Goal: Task Accomplishment & Management: Complete application form

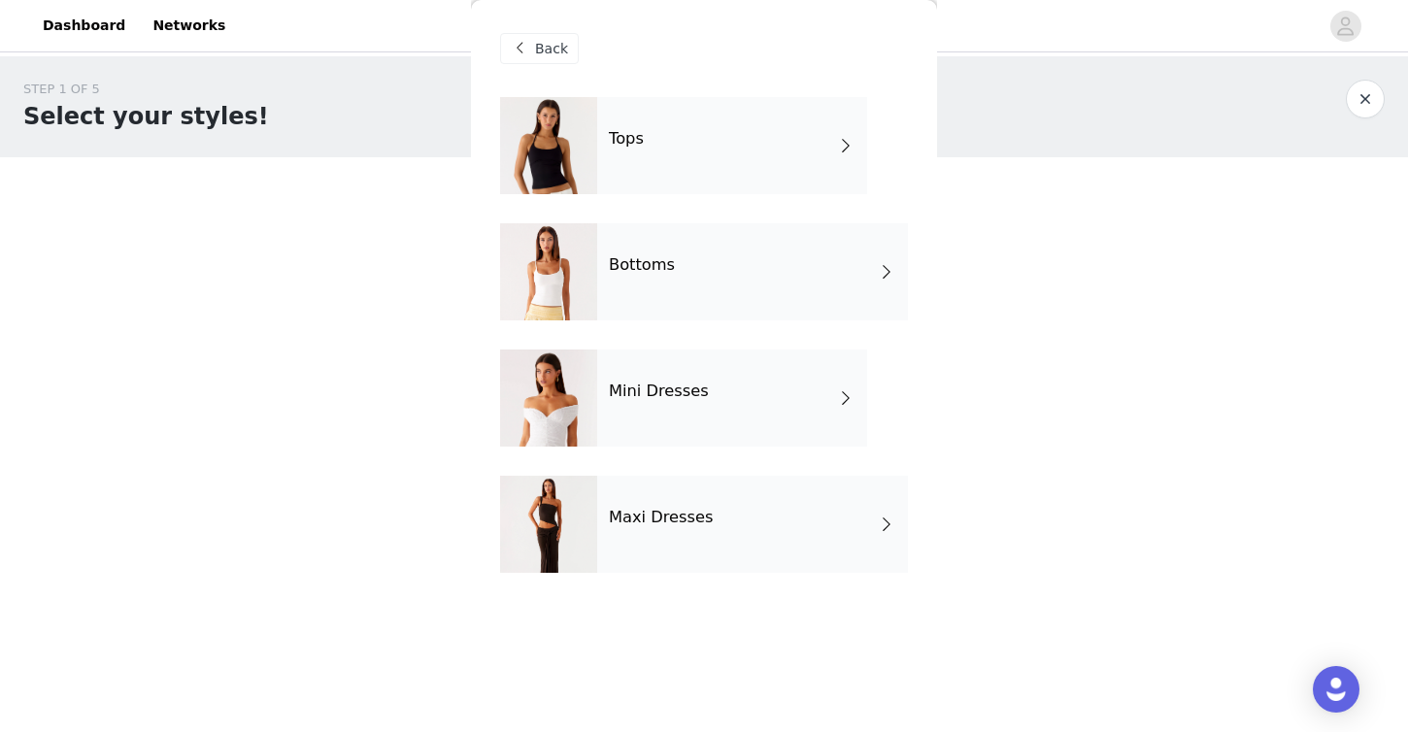
click at [733, 148] on div "Tops" at bounding box center [732, 145] width 270 height 97
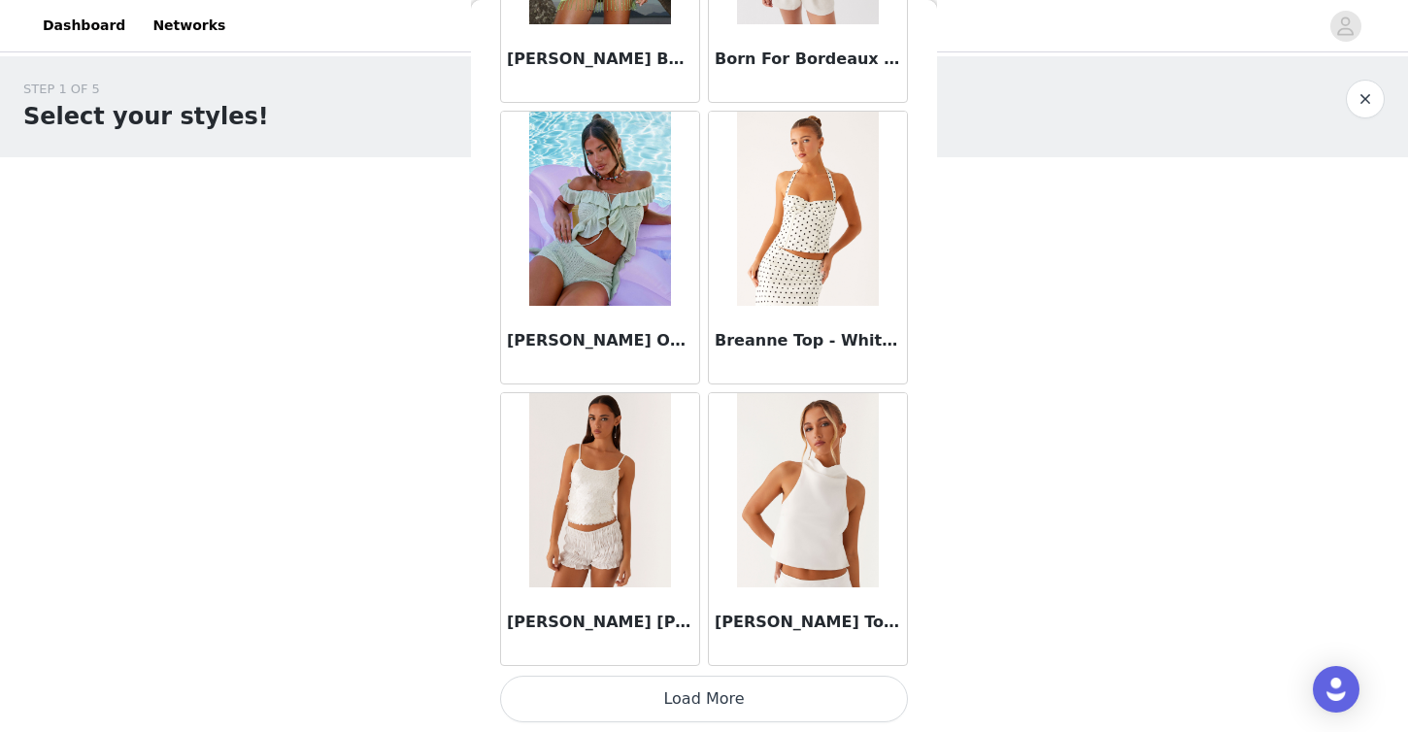
scroll to position [115, 0]
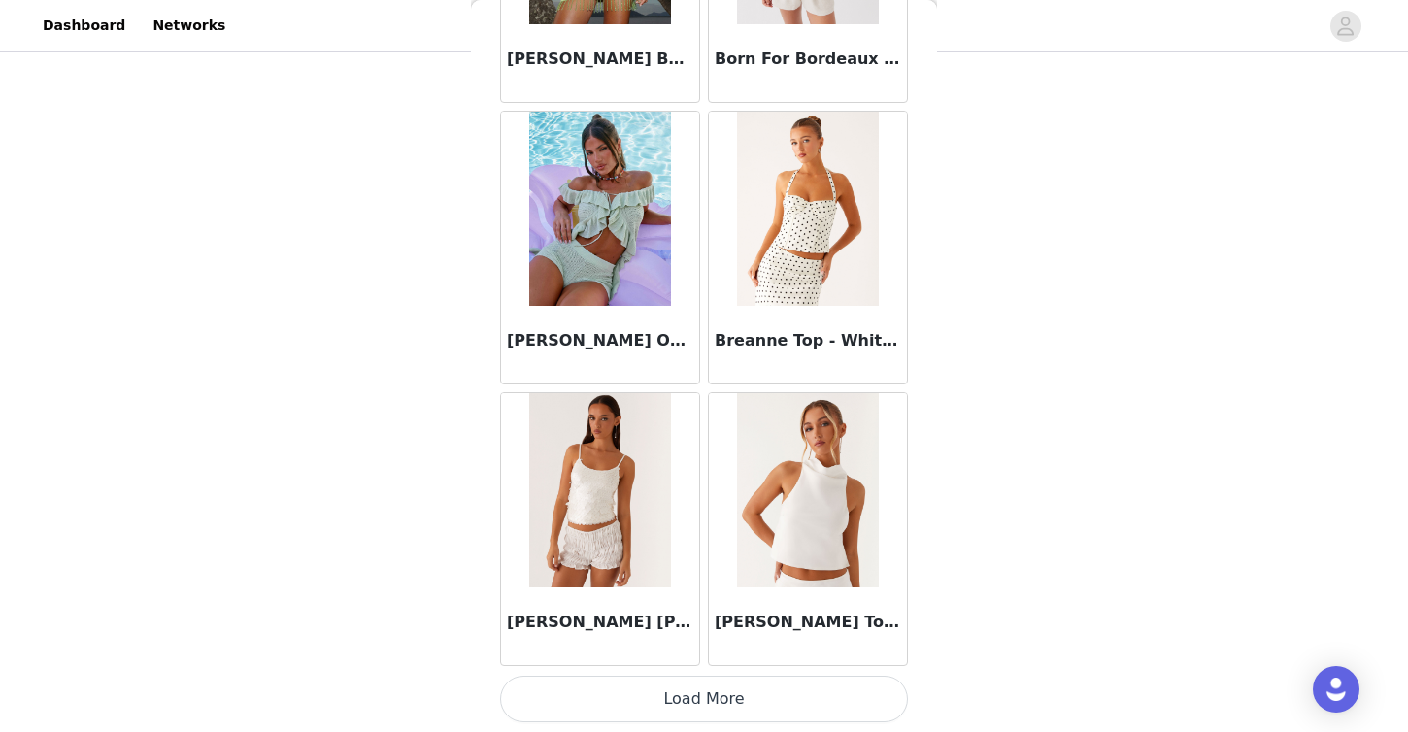
click at [629, 702] on button "Load More" at bounding box center [704, 699] width 408 height 47
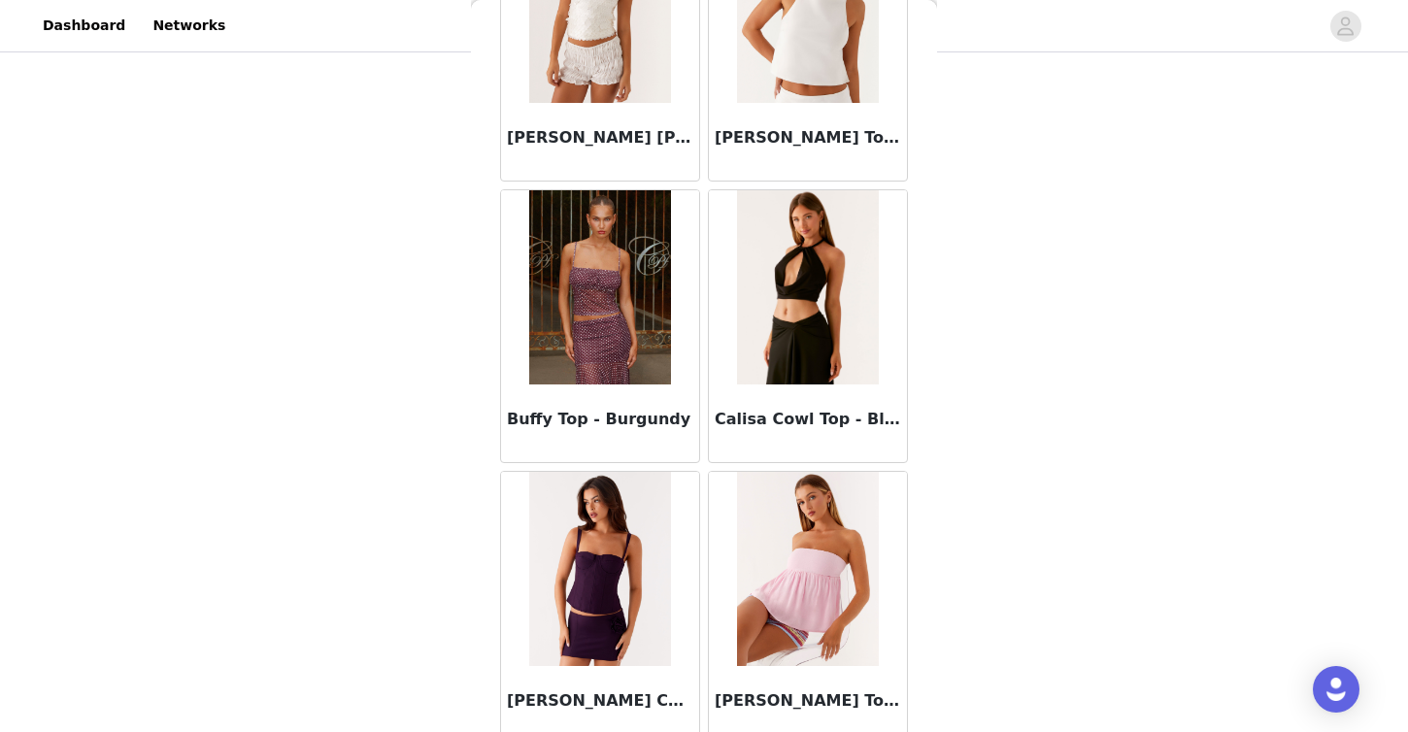
scroll to position [2777, 0]
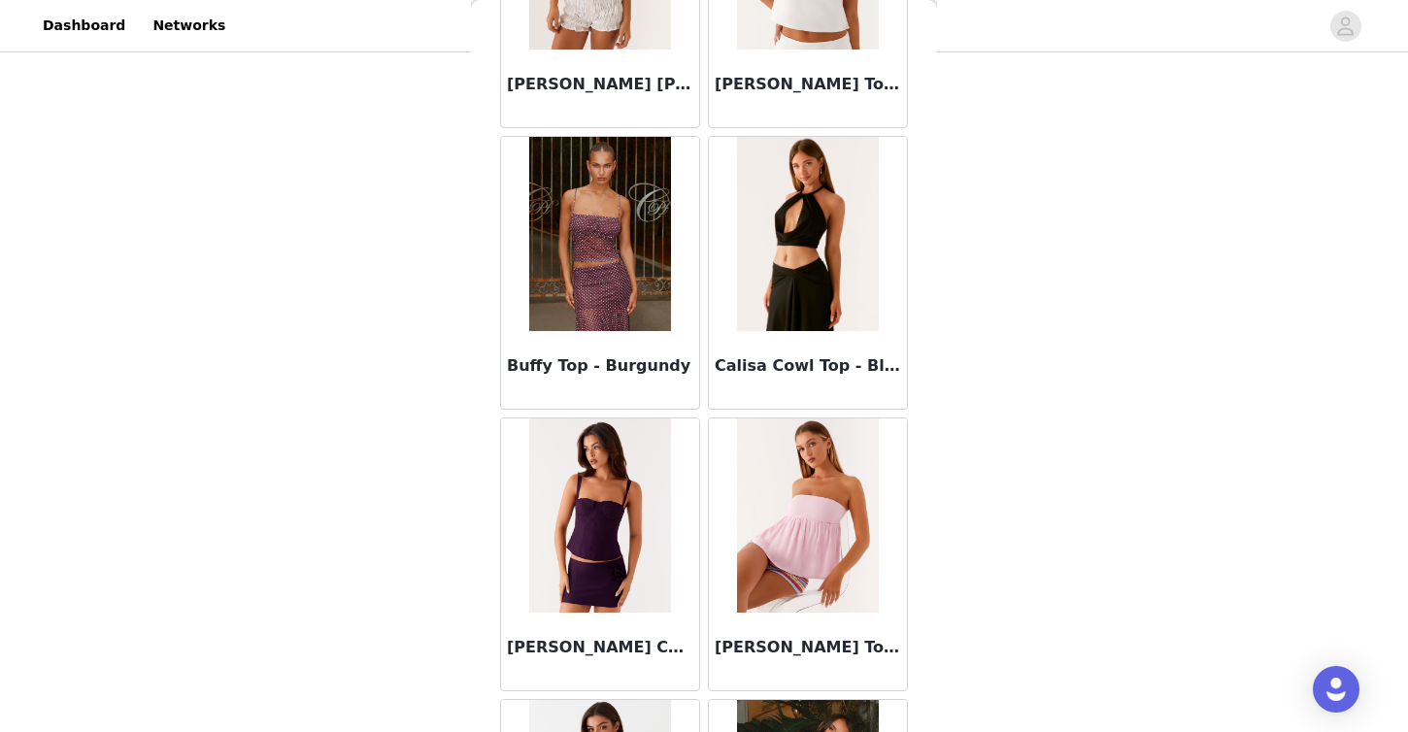
click at [533, 230] on img at bounding box center [599, 234] width 141 height 194
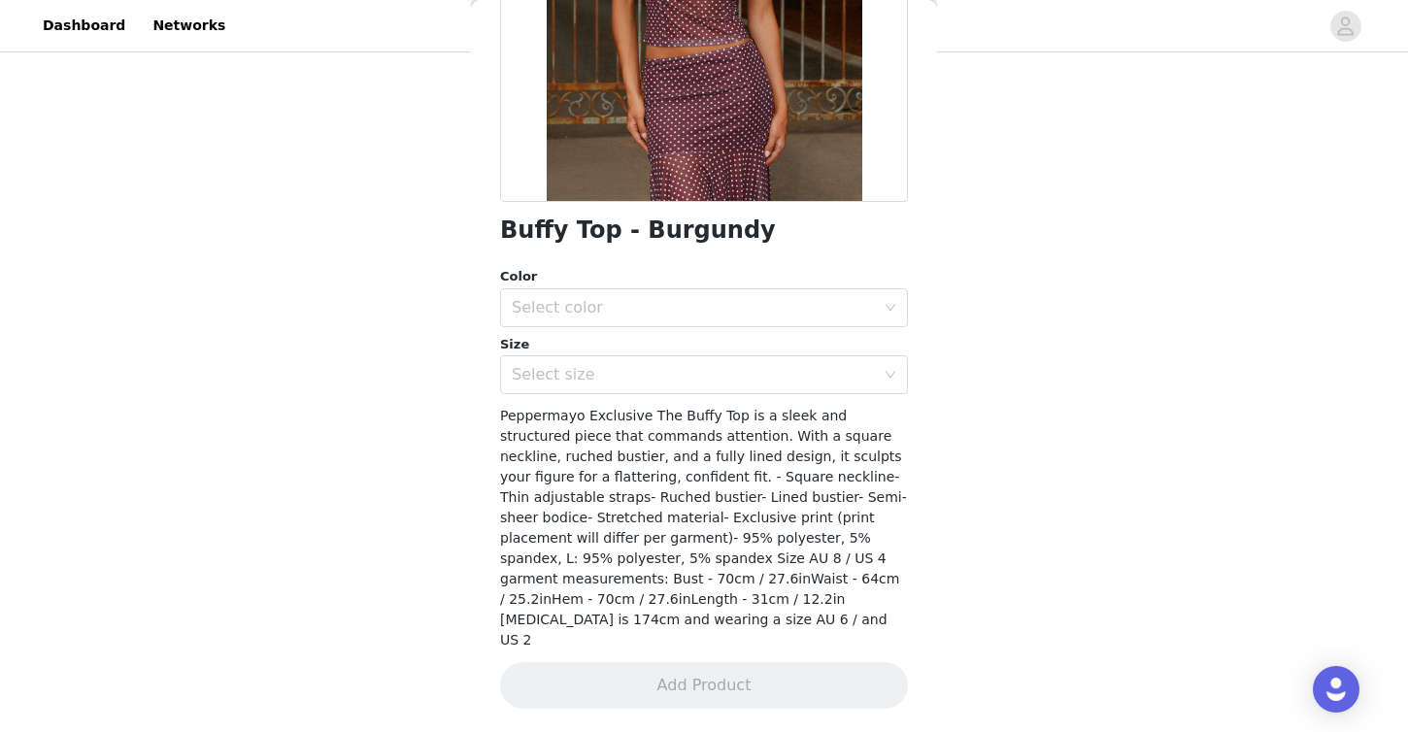
scroll to position [312, 0]
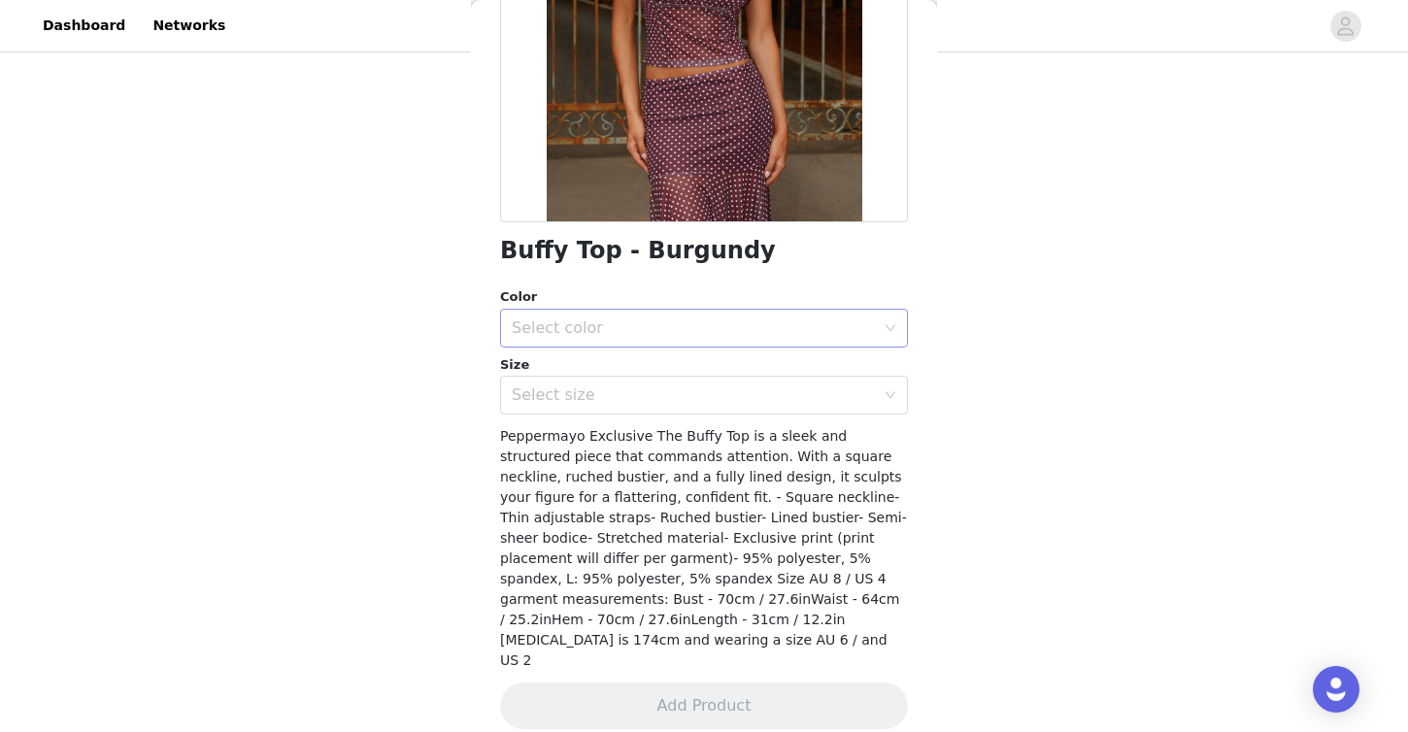
click at [620, 347] on div "Select color" at bounding box center [704, 328] width 408 height 39
click at [616, 372] on li "Burgundy" at bounding box center [704, 370] width 408 height 31
click at [611, 413] on div "Select size" at bounding box center [698, 395] width 372 height 37
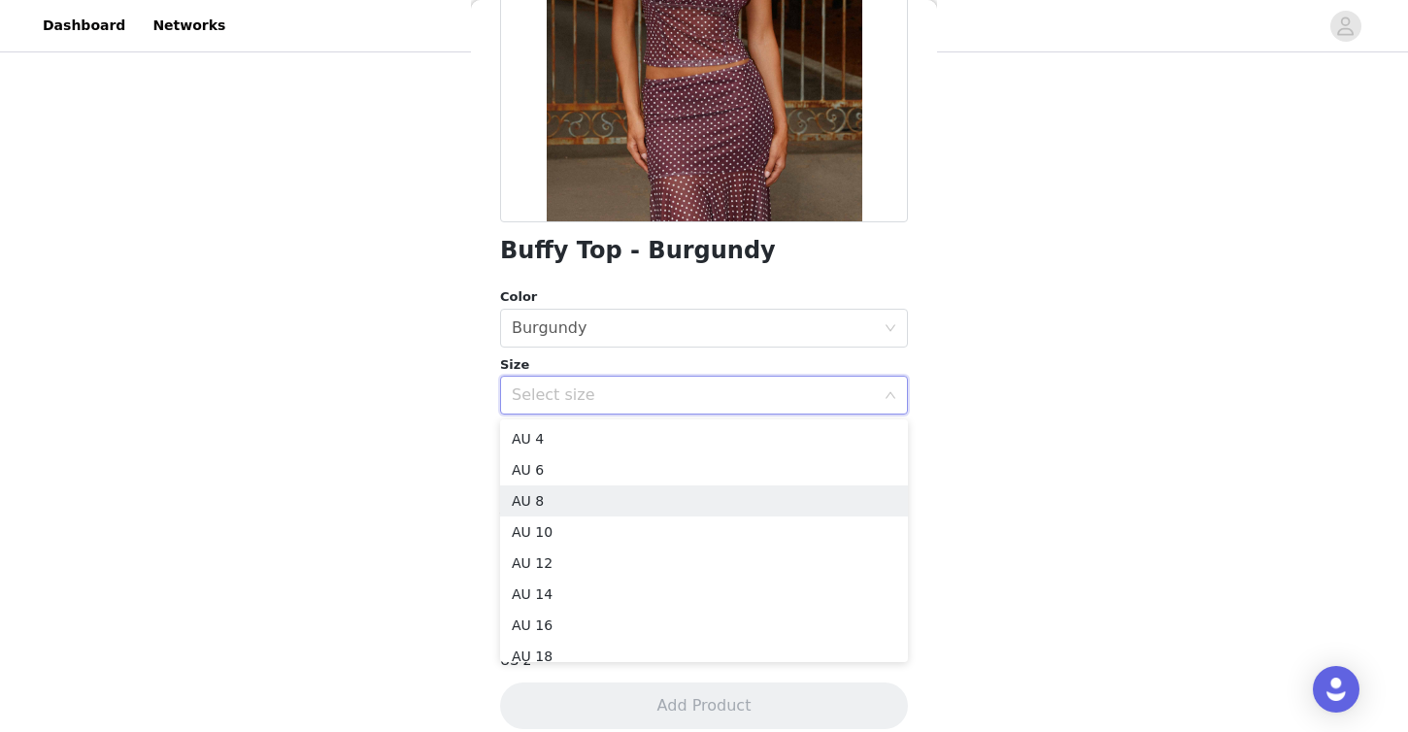
click at [626, 494] on li "AU 8" at bounding box center [704, 501] width 408 height 31
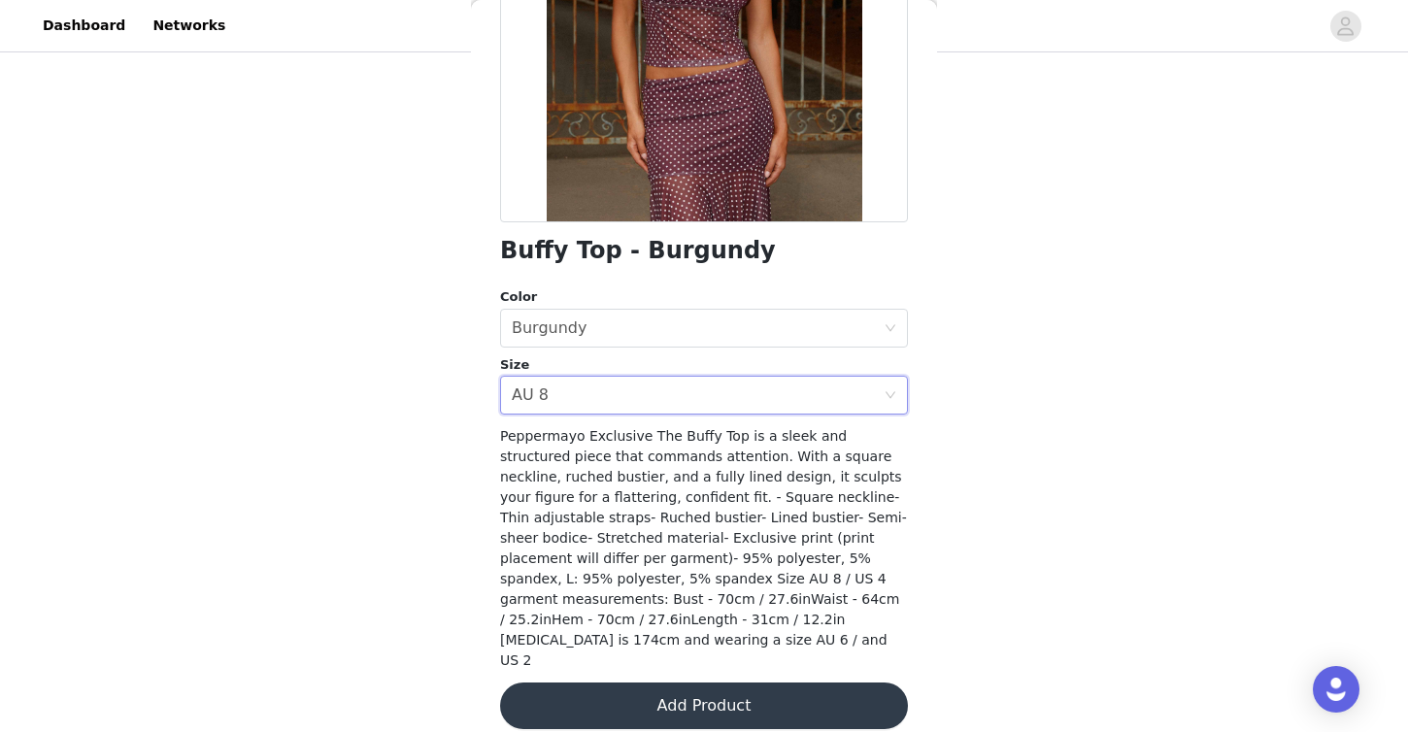
click at [631, 496] on span "Peppermayo Exclusive The Buffy Top is a sleek and structured piece that command…" at bounding box center [703, 548] width 407 height 240
click at [651, 400] on div "Select size AU 8" at bounding box center [698, 395] width 372 height 37
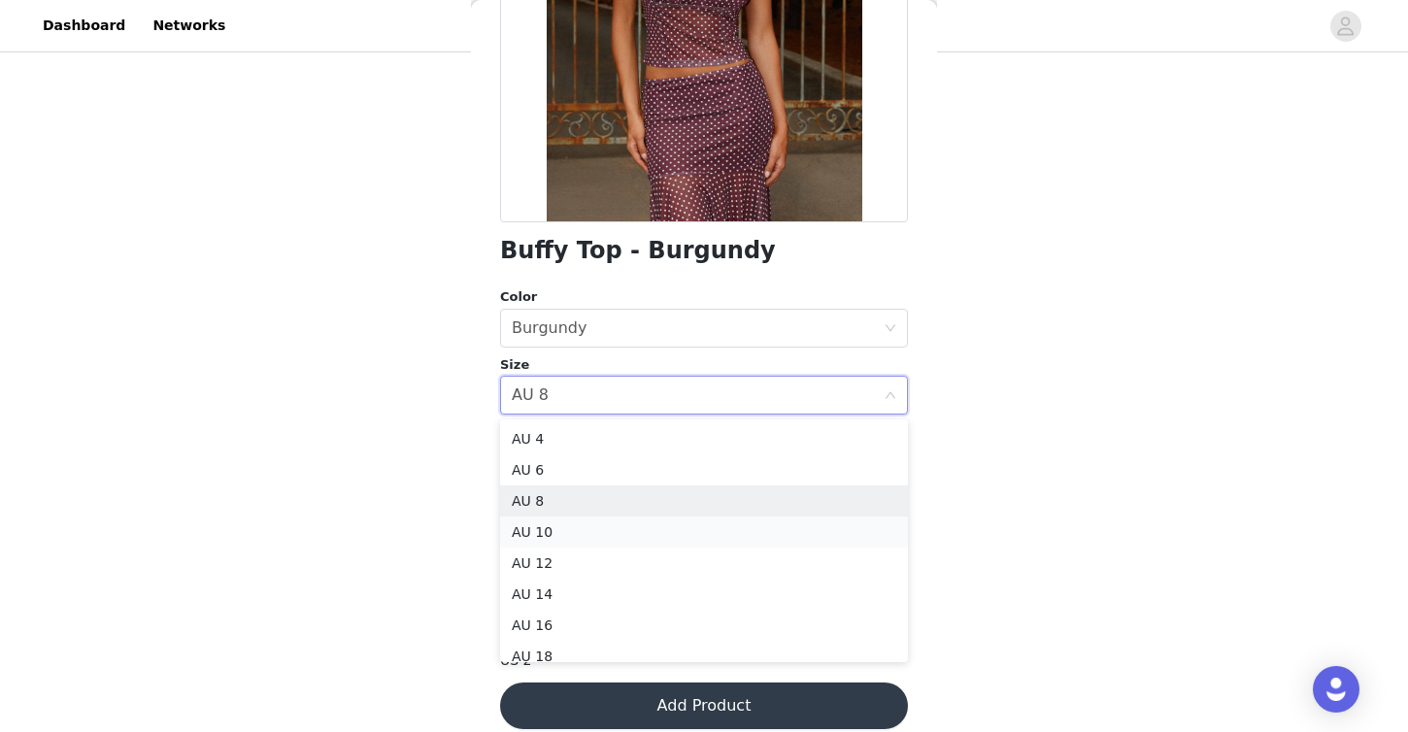
click at [555, 523] on li "AU 10" at bounding box center [704, 532] width 408 height 31
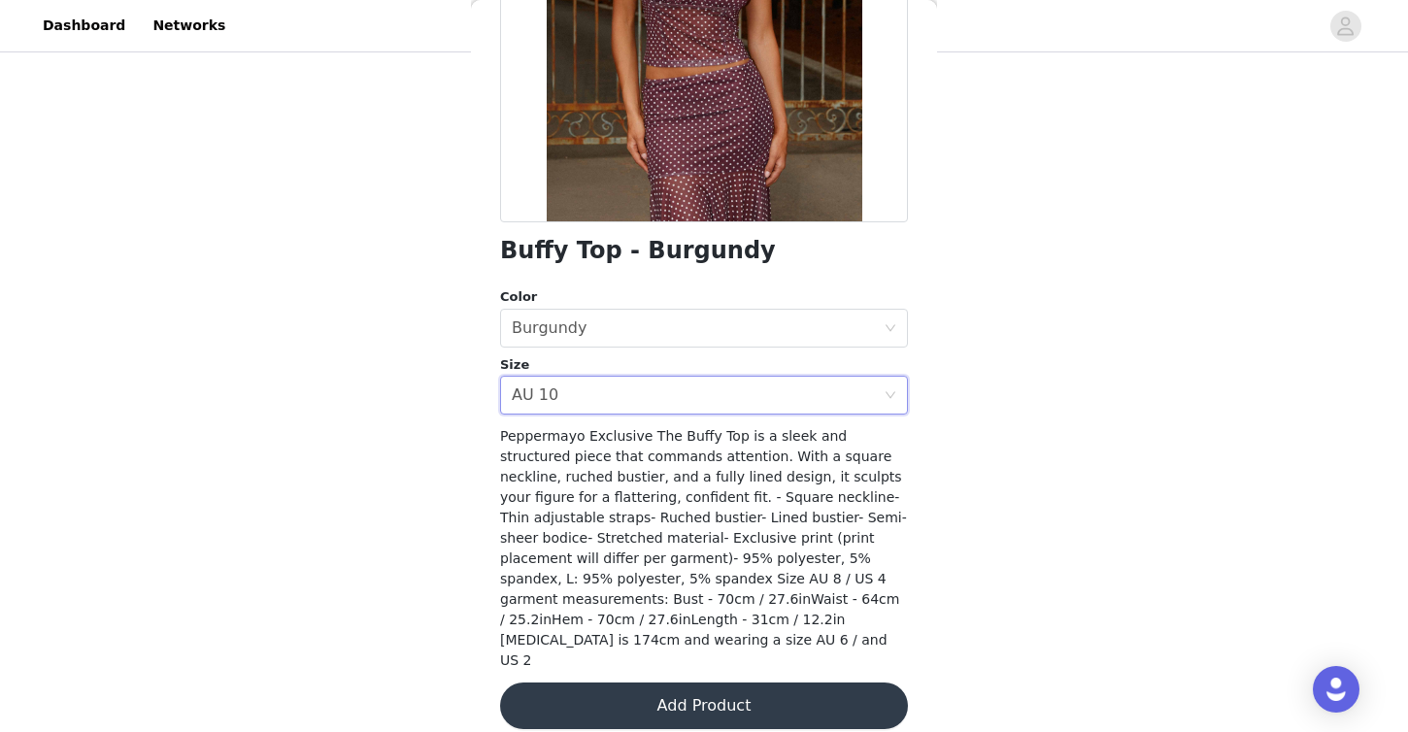
click at [659, 683] on button "Add Product" at bounding box center [704, 706] width 408 height 47
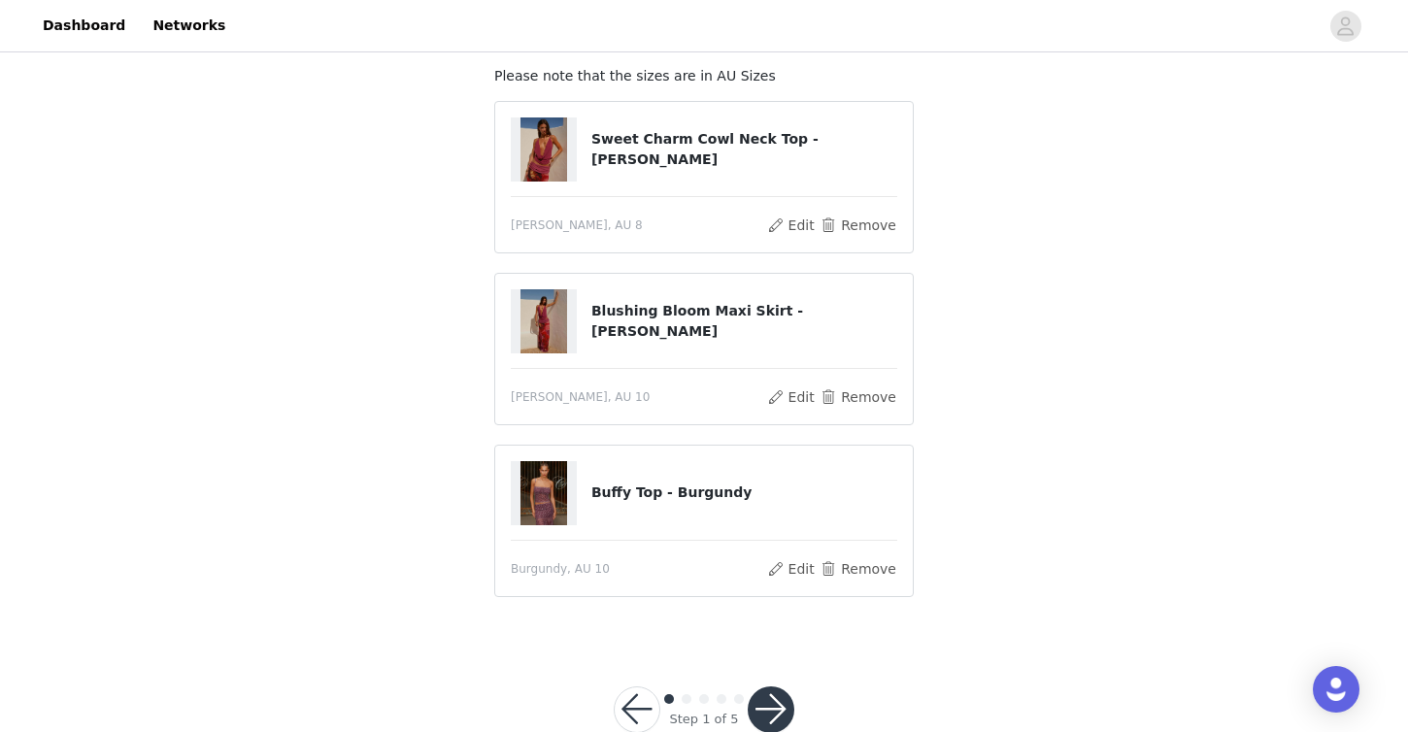
click at [769, 698] on button "button" at bounding box center [771, 710] width 47 height 47
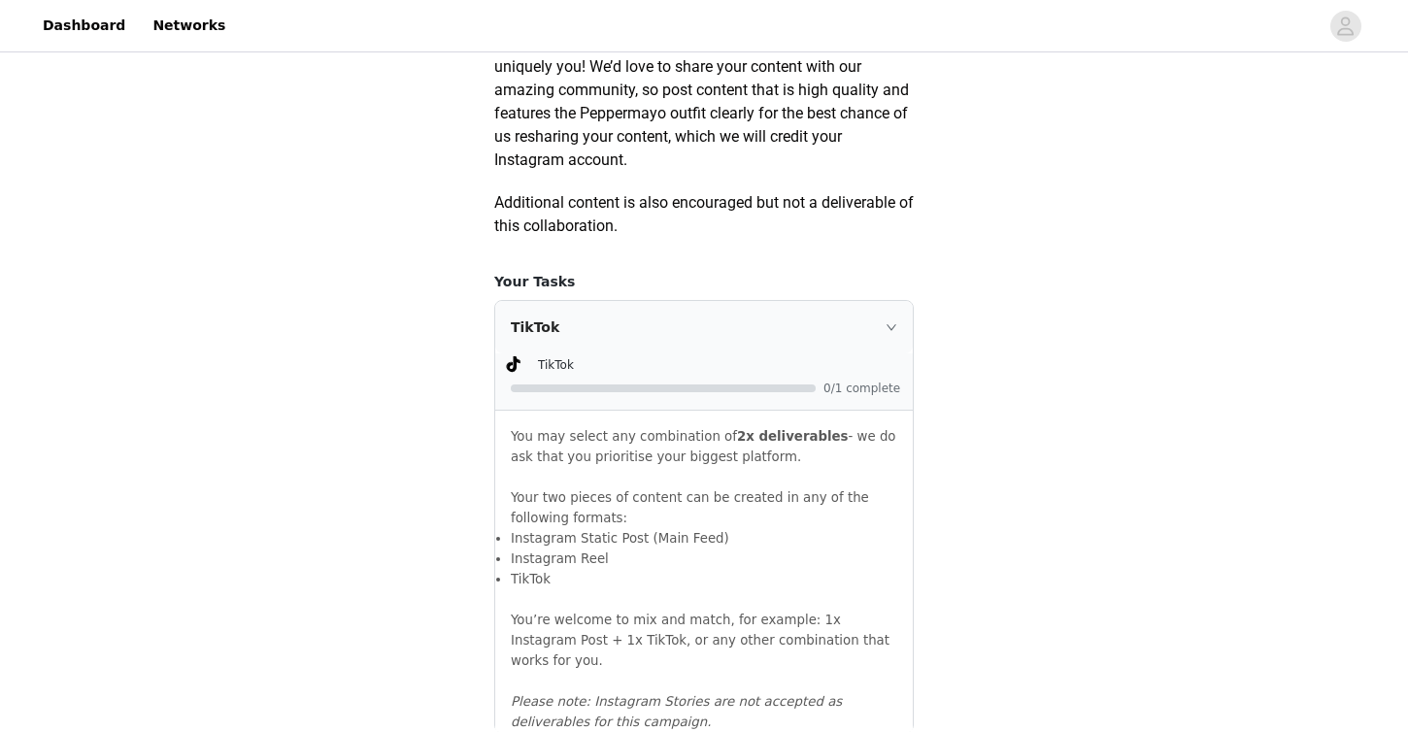
scroll to position [1129, 0]
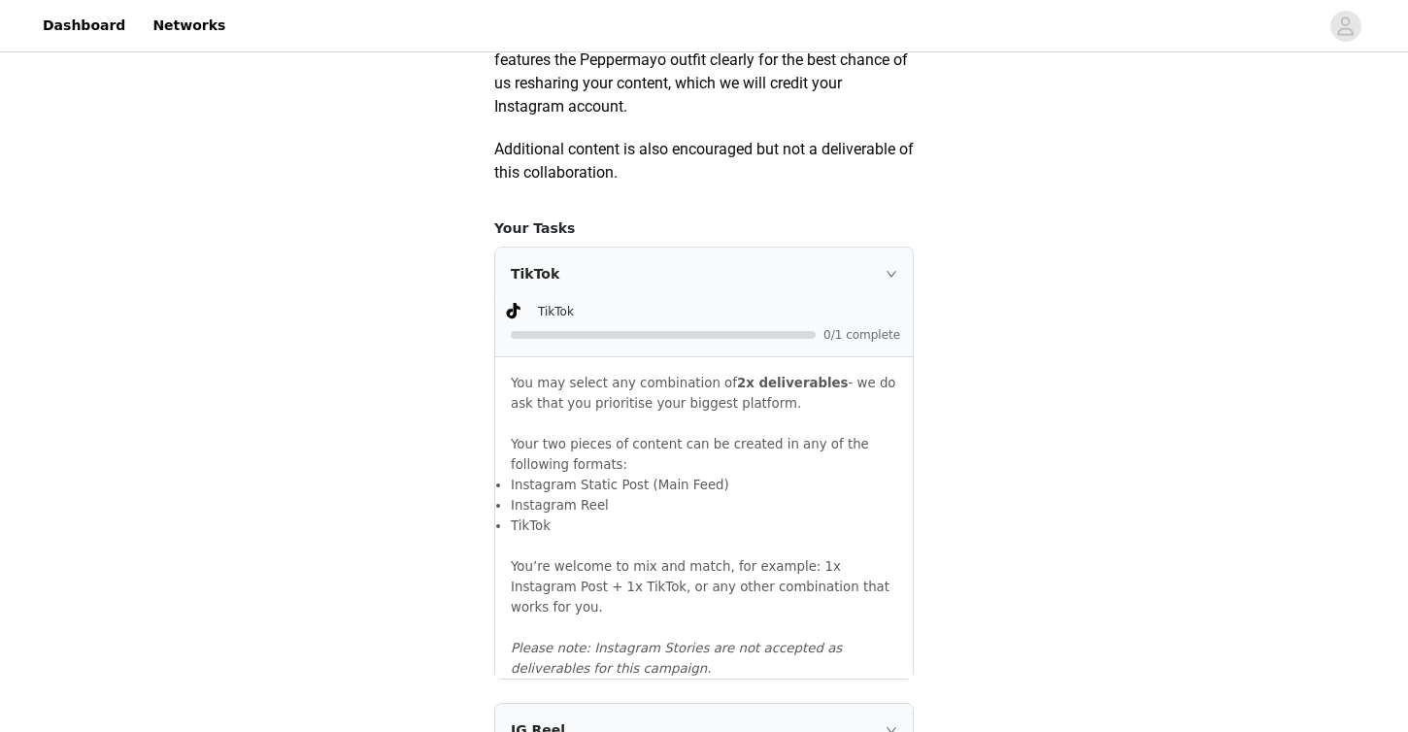
click at [852, 321] on div "TikTok" at bounding box center [719, 311] width 363 height 20
click at [882, 300] on div "TikTok" at bounding box center [704, 274] width 418 height 52
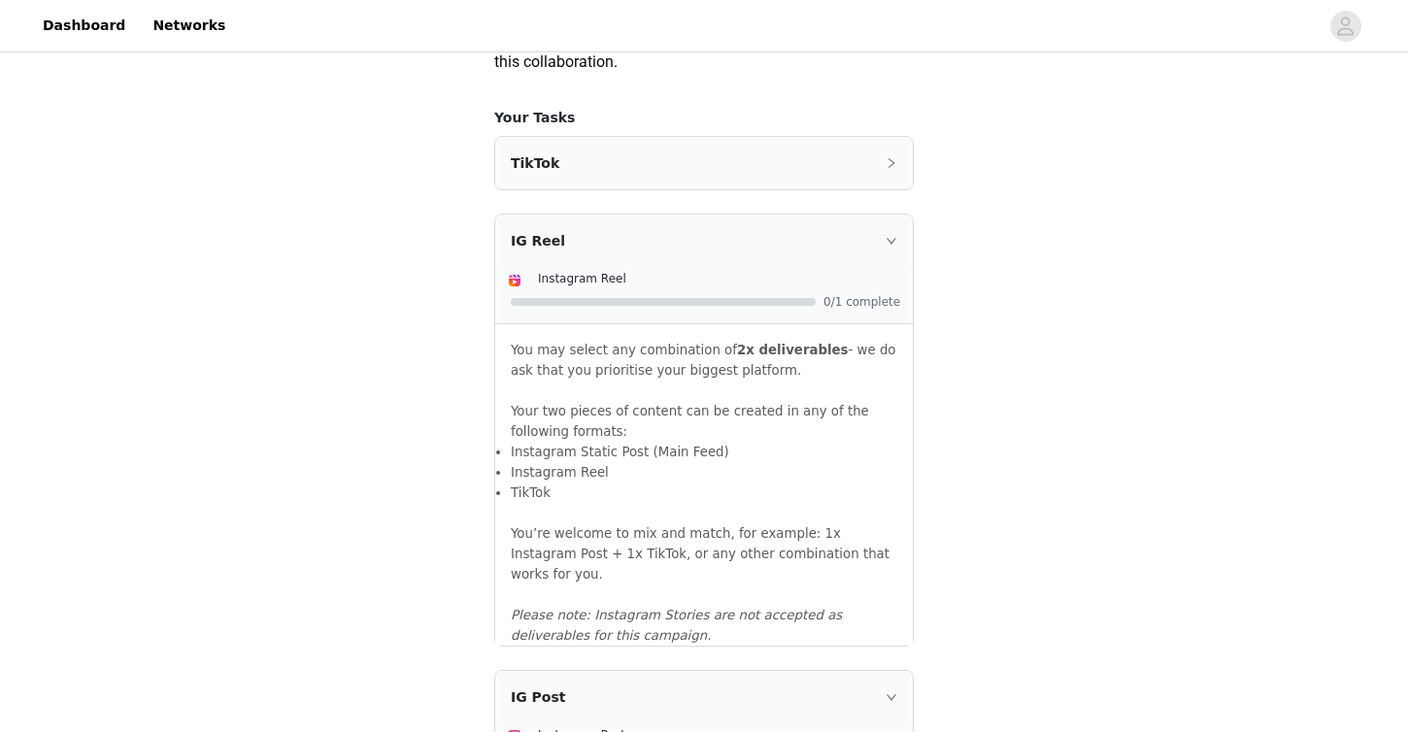
click at [864, 255] on div "IG Reel" at bounding box center [704, 241] width 418 height 52
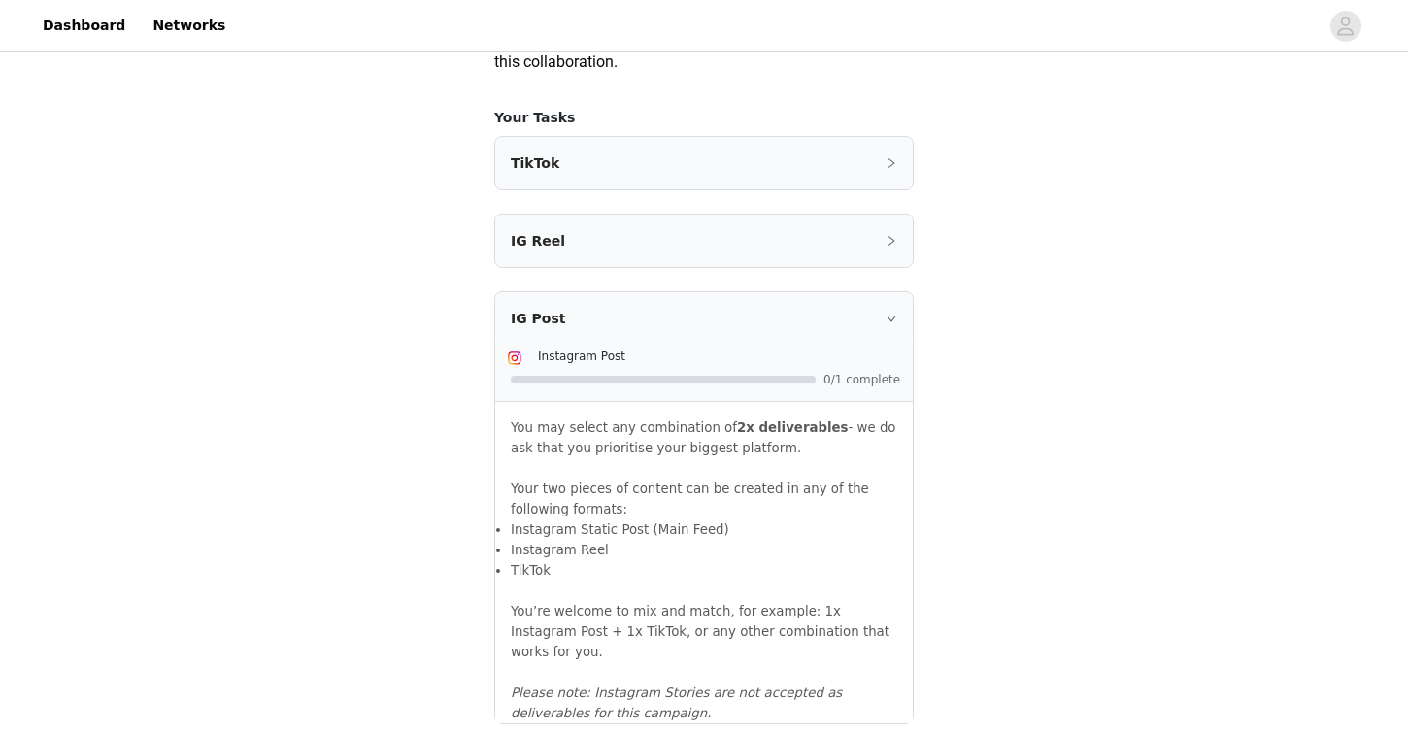
scroll to position [1422, 0]
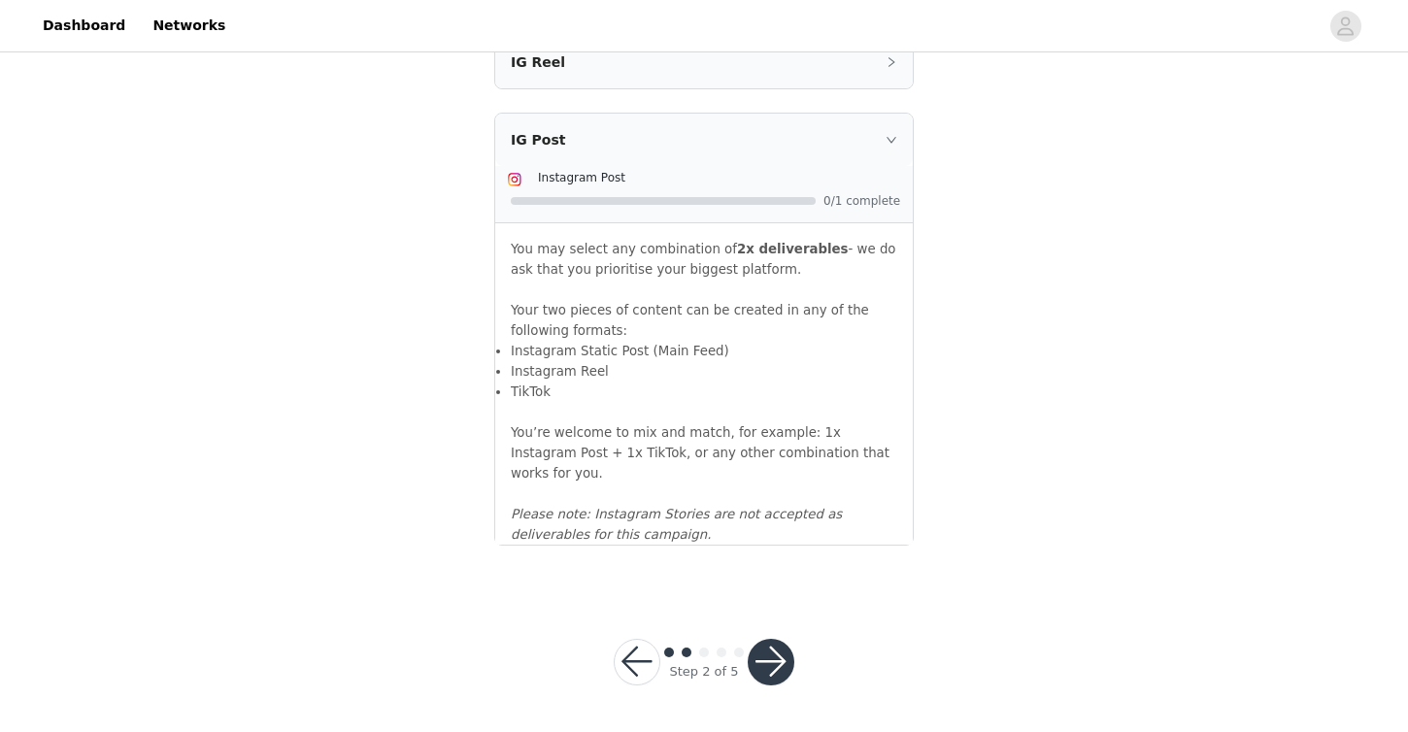
click at [879, 166] on div "IG Post" at bounding box center [704, 140] width 418 height 52
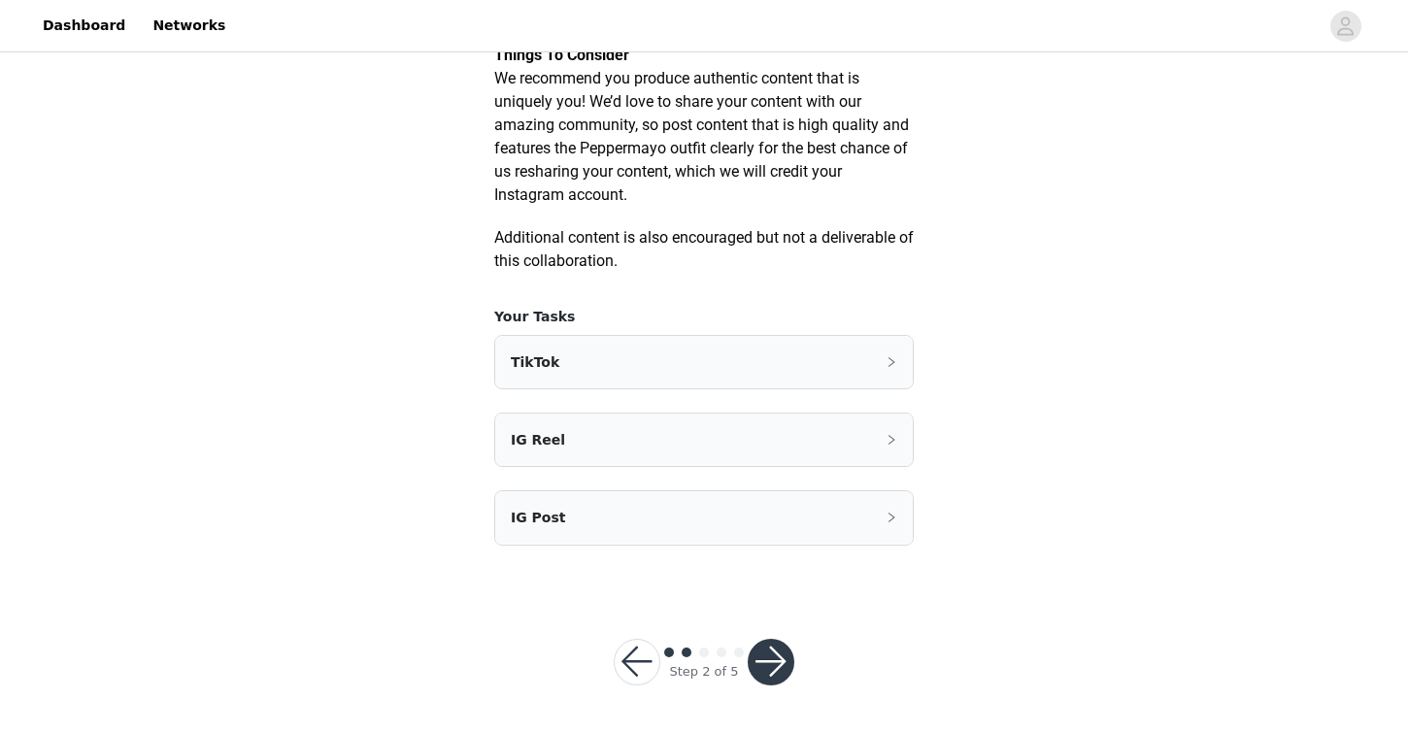
scroll to position [1063, 0]
click at [760, 645] on button "button" at bounding box center [771, 662] width 47 height 47
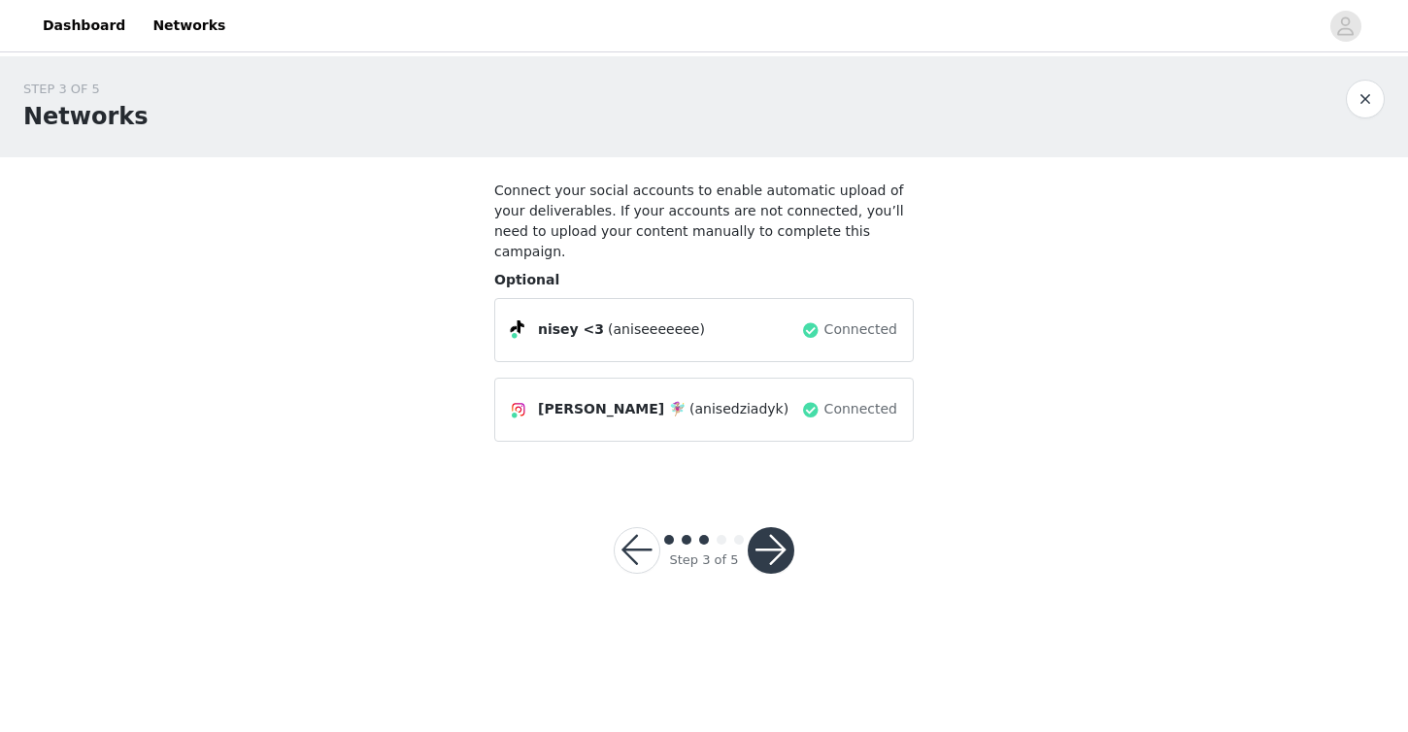
click at [770, 527] on button "button" at bounding box center [771, 550] width 47 height 47
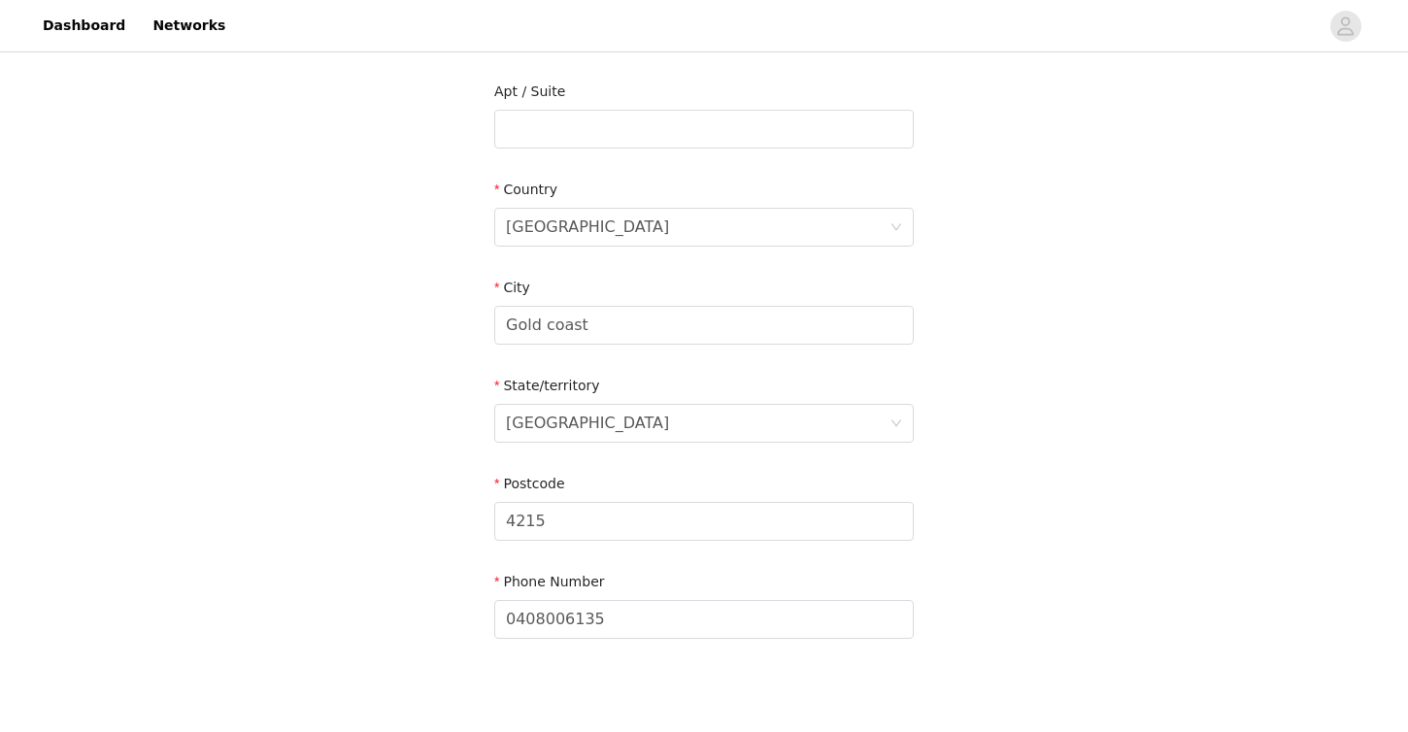
scroll to position [673, 0]
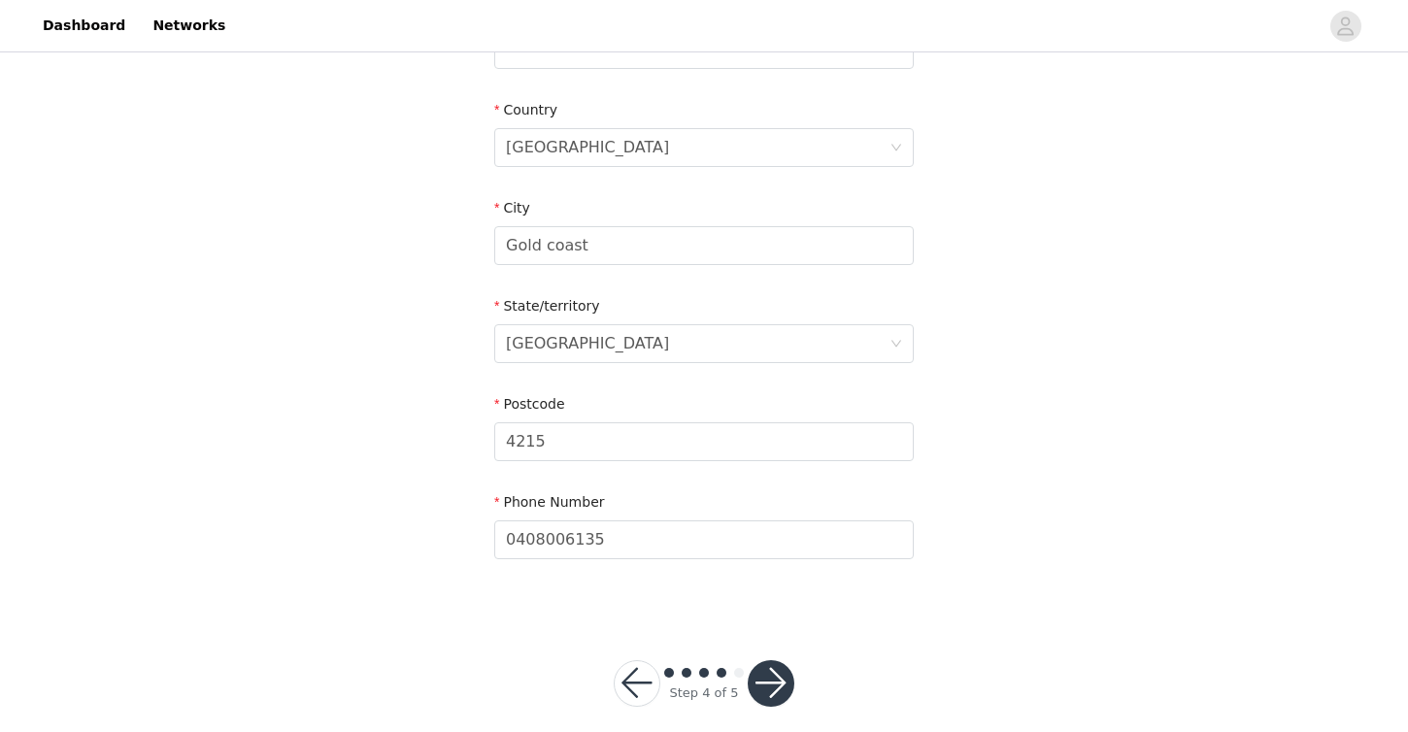
click at [777, 673] on button "button" at bounding box center [771, 683] width 47 height 47
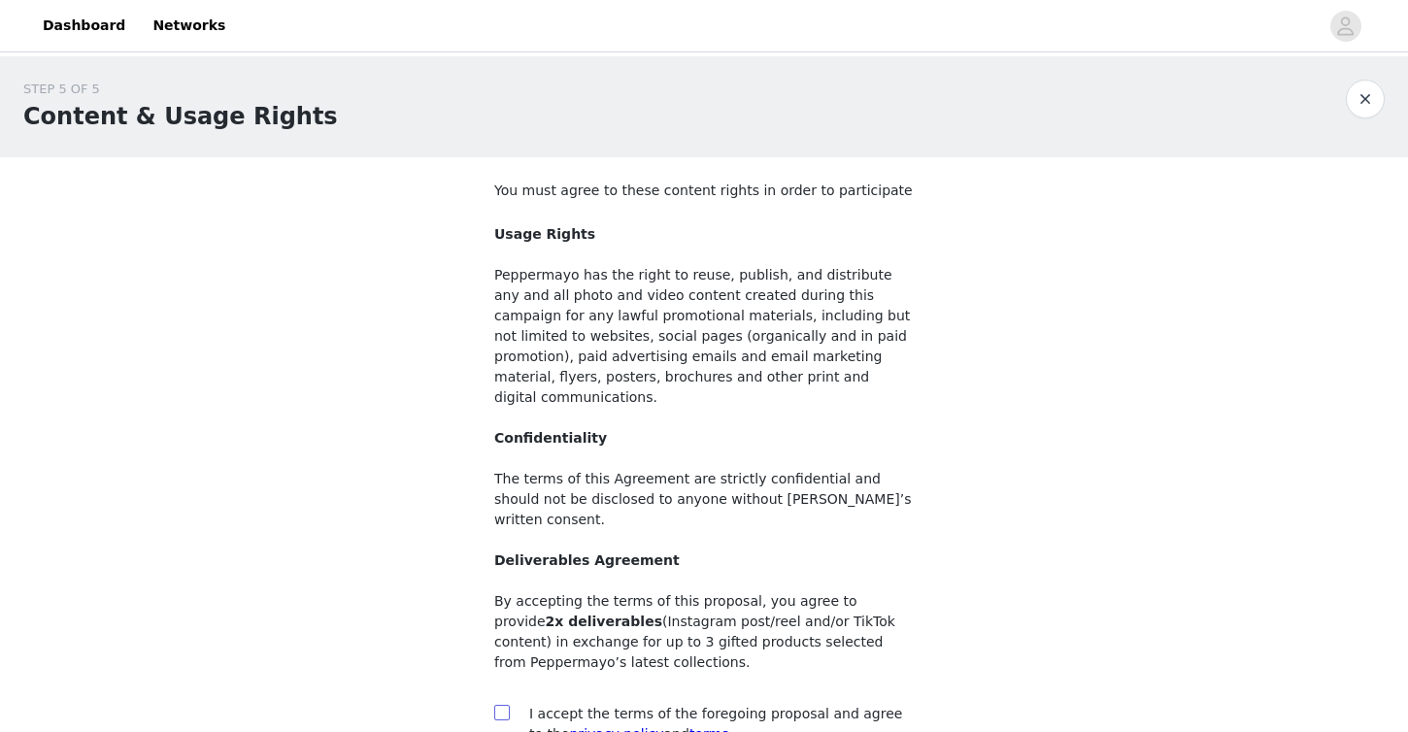
click at [499, 705] on input "checkbox" at bounding box center [501, 712] width 14 height 14
checkbox input "true"
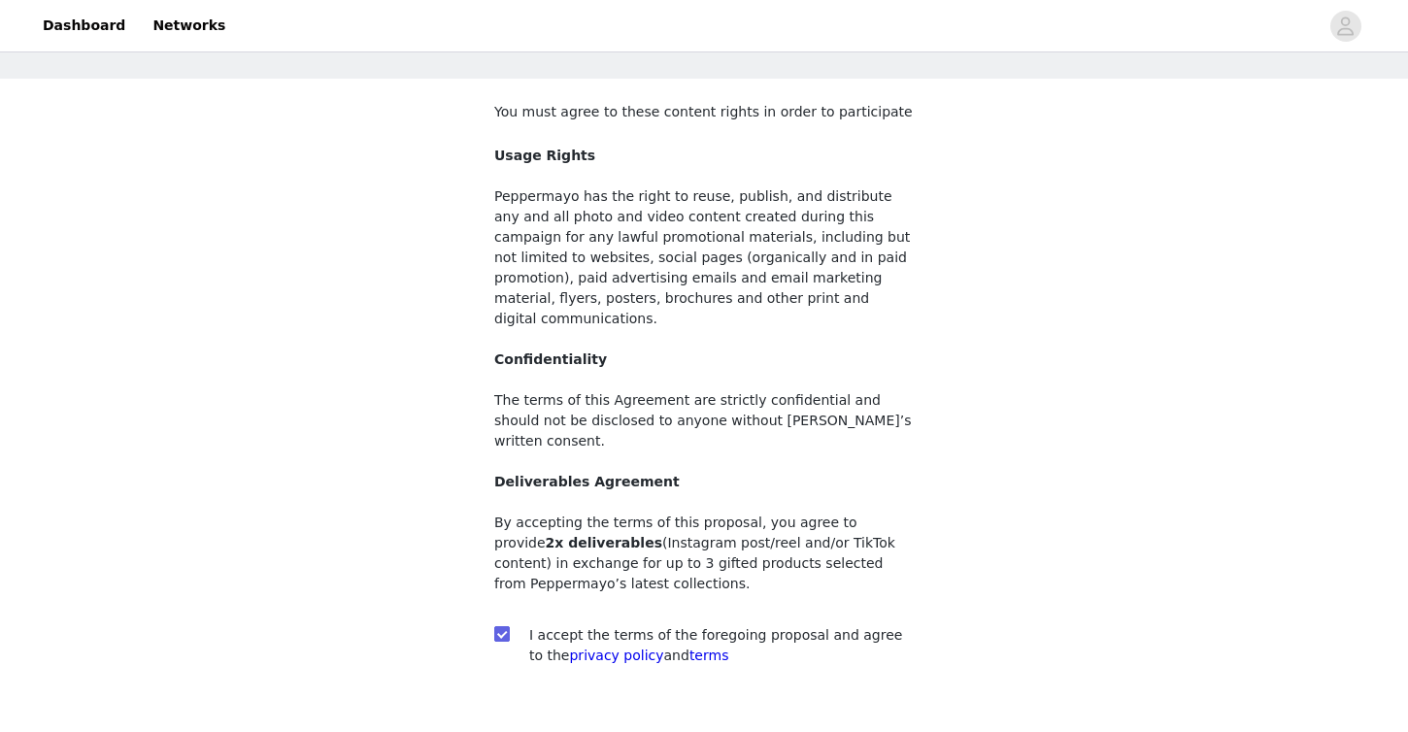
scroll to position [165, 0]
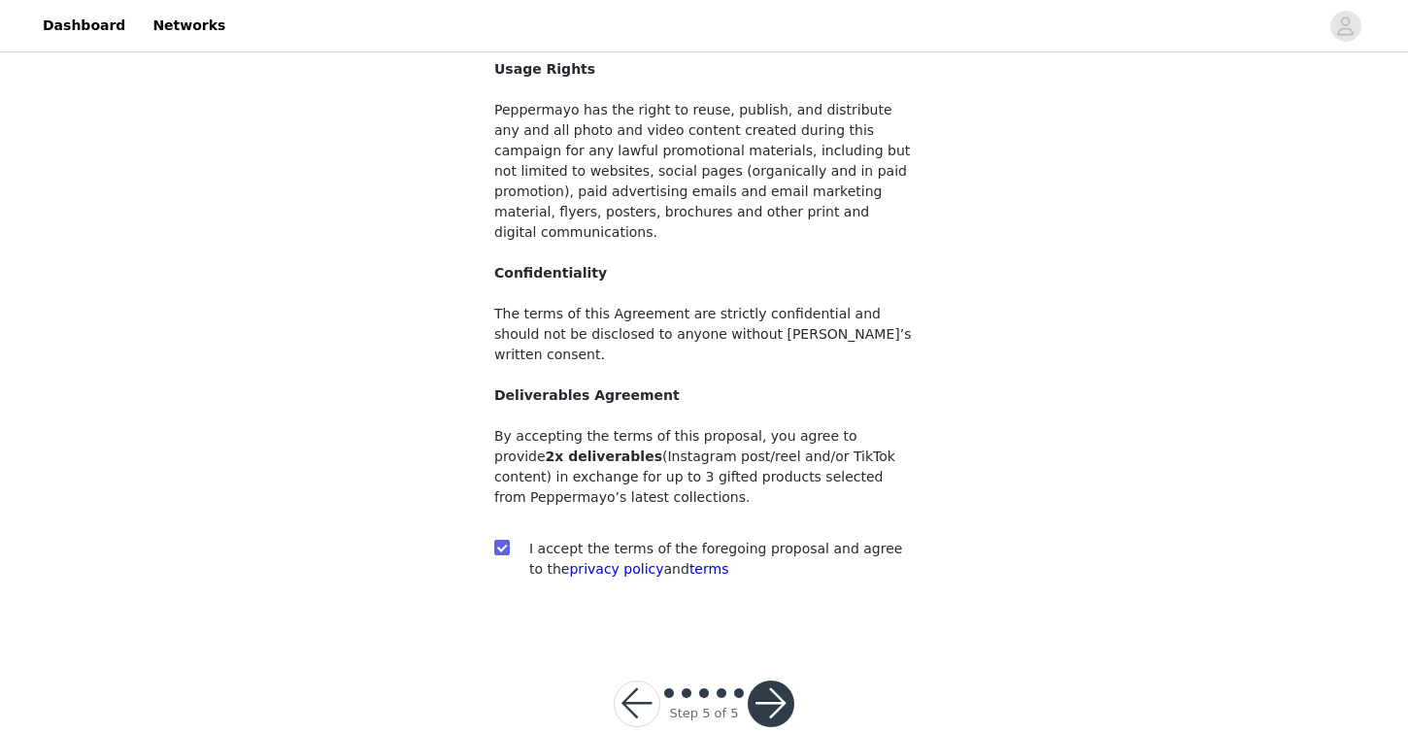
click at [762, 681] on button "button" at bounding box center [771, 704] width 47 height 47
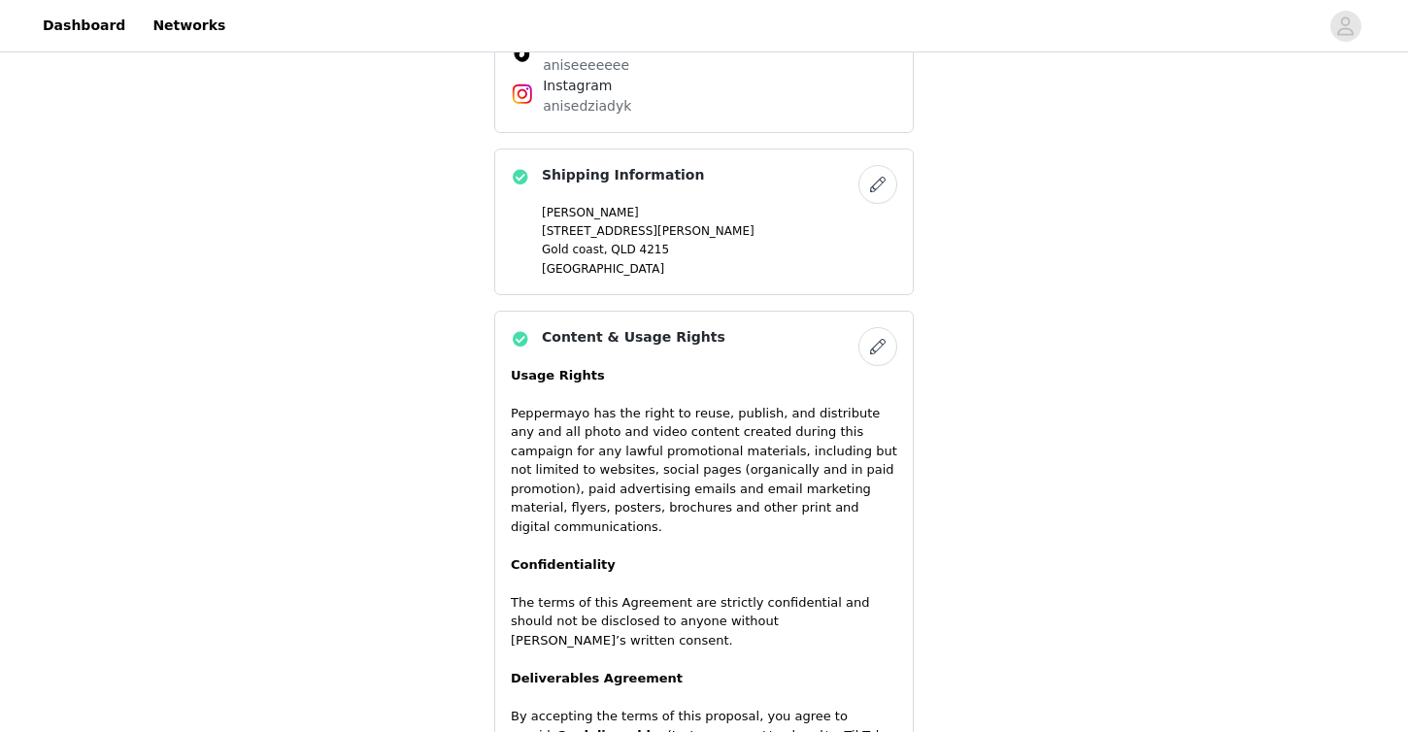
scroll to position [1295, 0]
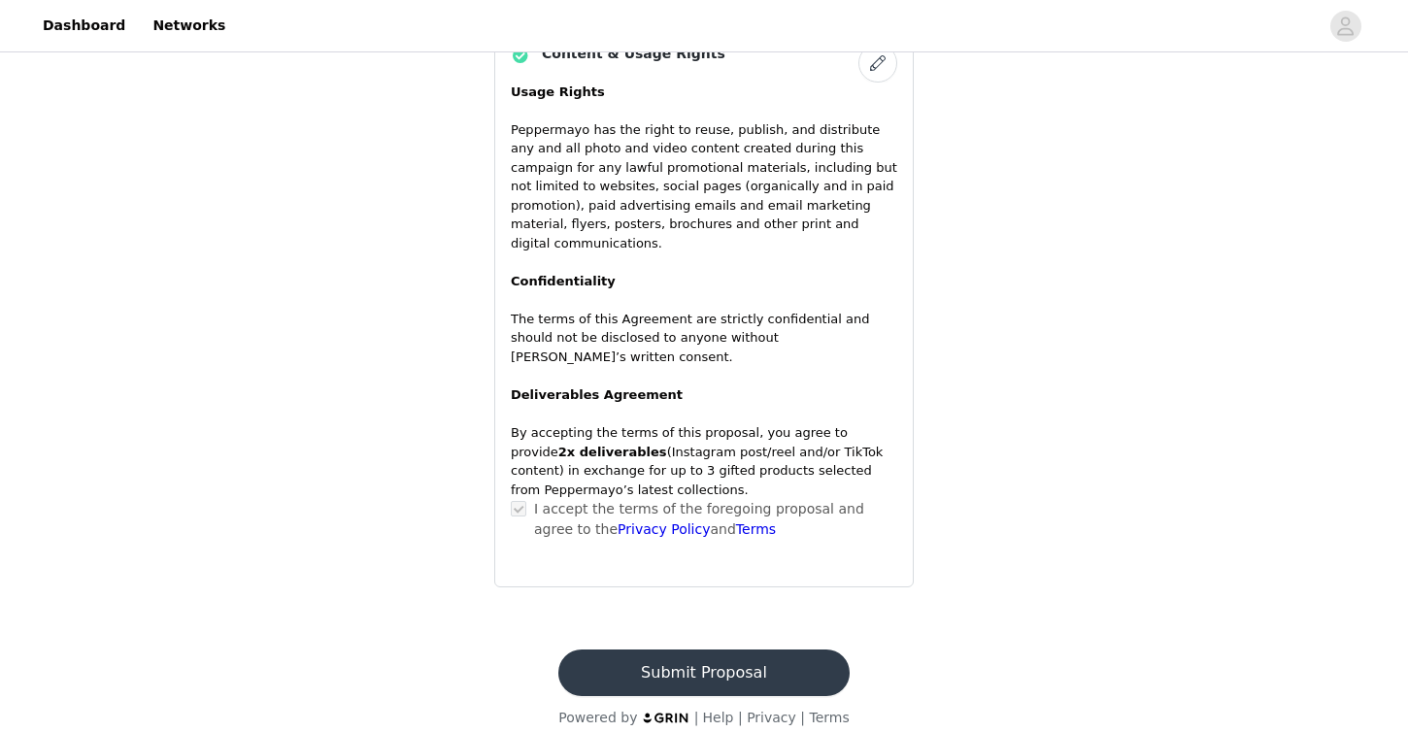
click at [740, 650] on button "Submit Proposal" at bounding box center [703, 673] width 290 height 47
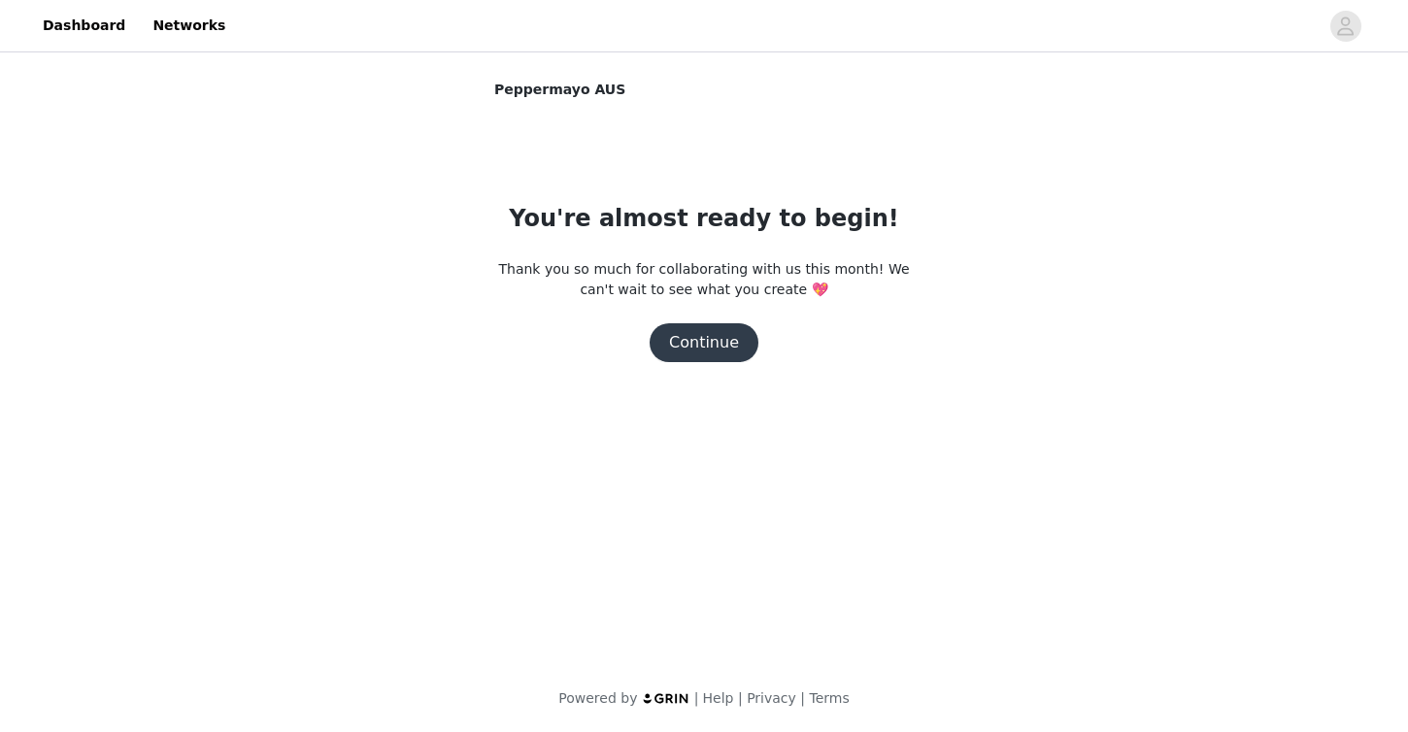
scroll to position [0, 0]
click at [711, 349] on button "Continue" at bounding box center [704, 342] width 109 height 39
